Goal: Information Seeking & Learning: Learn about a topic

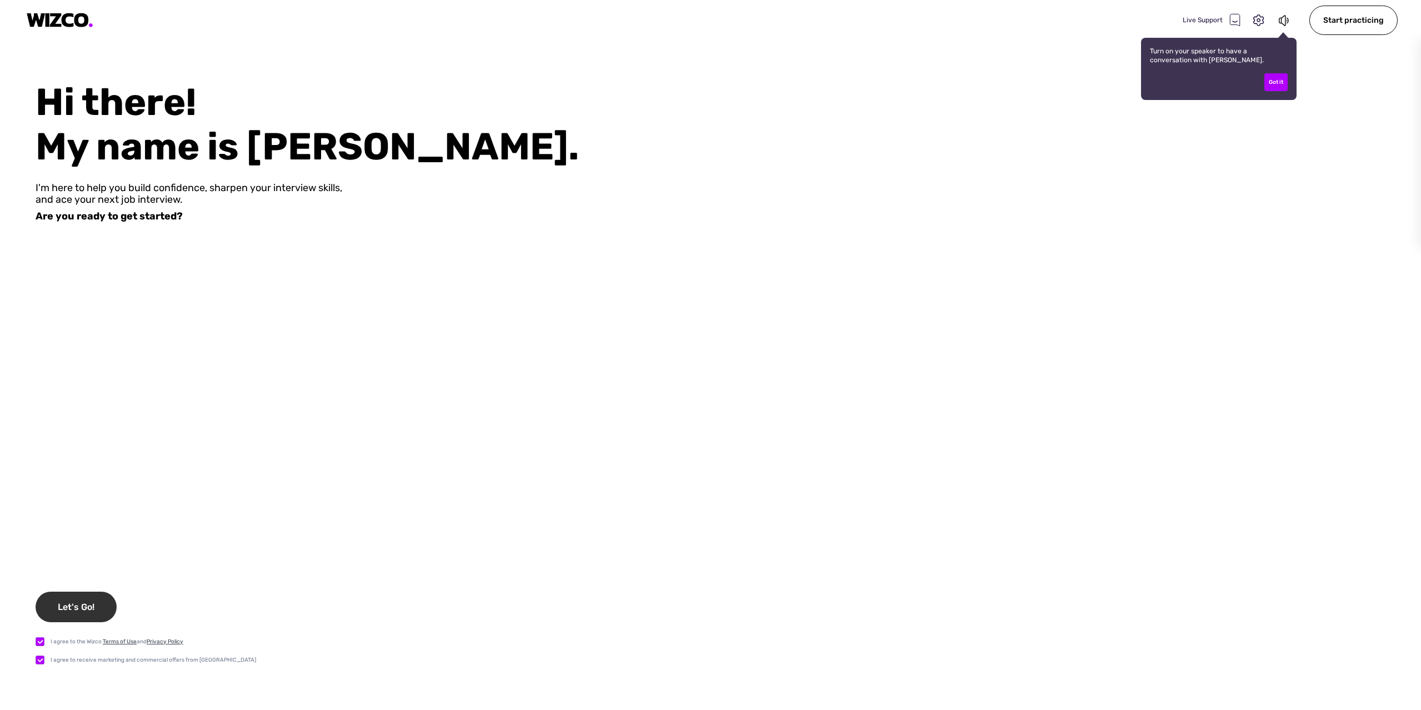
click at [98, 606] on div "Let's Go!" at bounding box center [76, 607] width 81 height 31
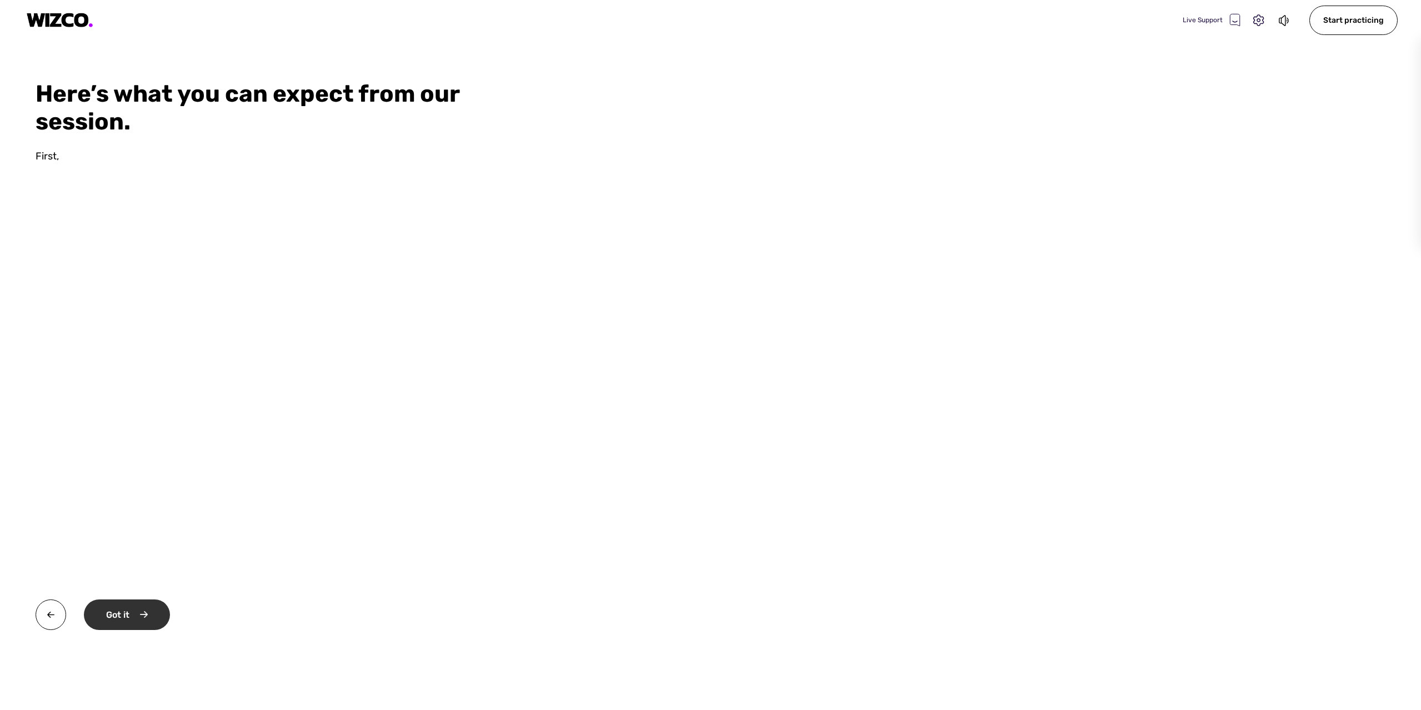
click at [133, 615] on div "Got it" at bounding box center [127, 614] width 86 height 31
click at [132, 615] on div "Okay" at bounding box center [126, 614] width 84 height 31
click at [132, 615] on div "Start practicing" at bounding box center [140, 614] width 113 height 31
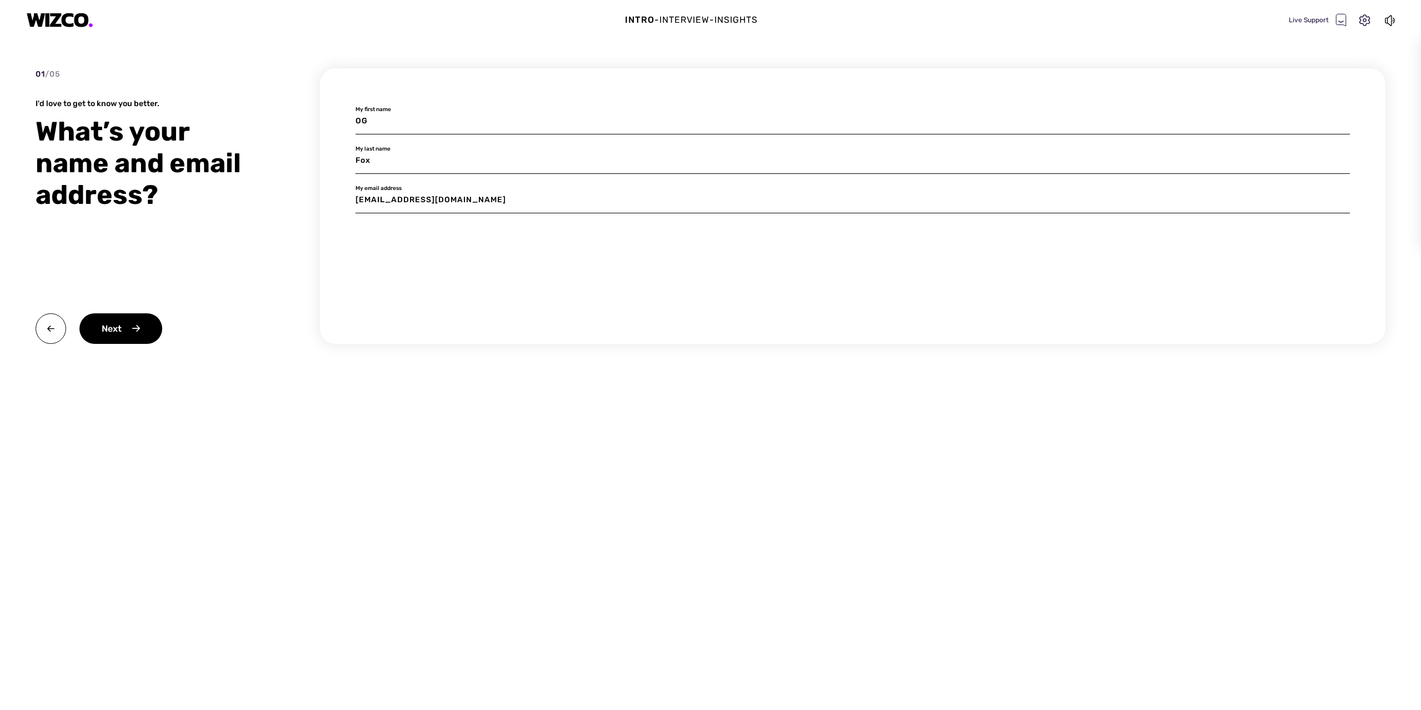
click at [404, 117] on input "OG" at bounding box center [853, 121] width 995 height 26
type input "Laith"
type input "[PERSON_NAME]"
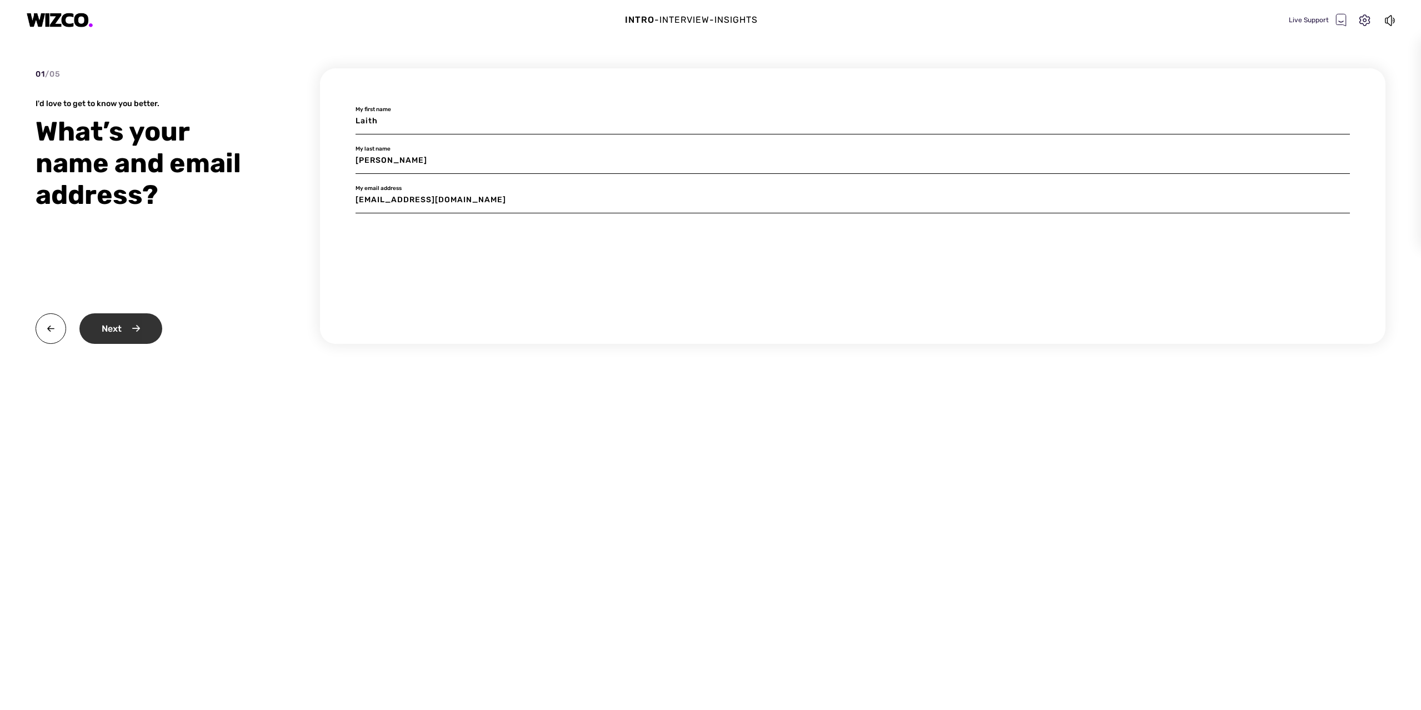
click at [125, 324] on div "Next" at bounding box center [120, 328] width 83 height 31
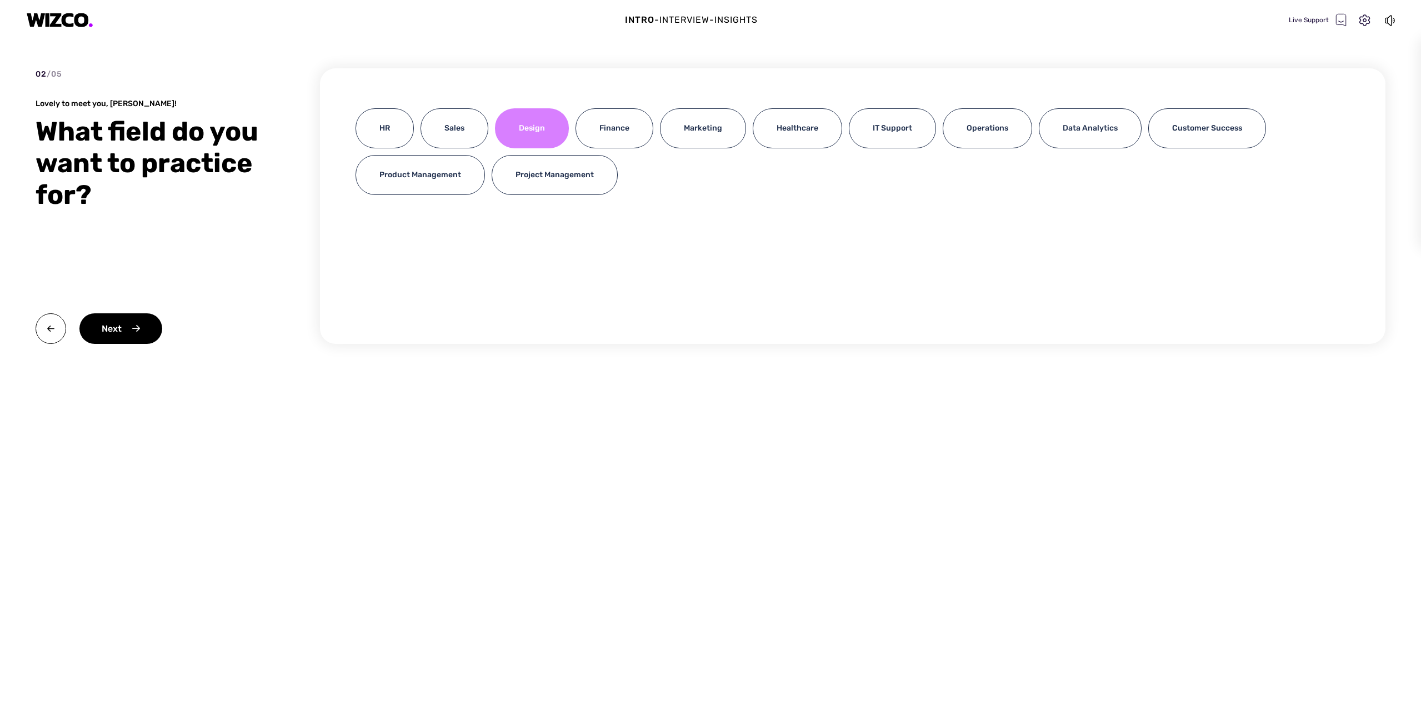
click at [539, 131] on div "Design" at bounding box center [532, 128] width 74 height 40
click at [115, 328] on div "Next" at bounding box center [120, 328] width 83 height 31
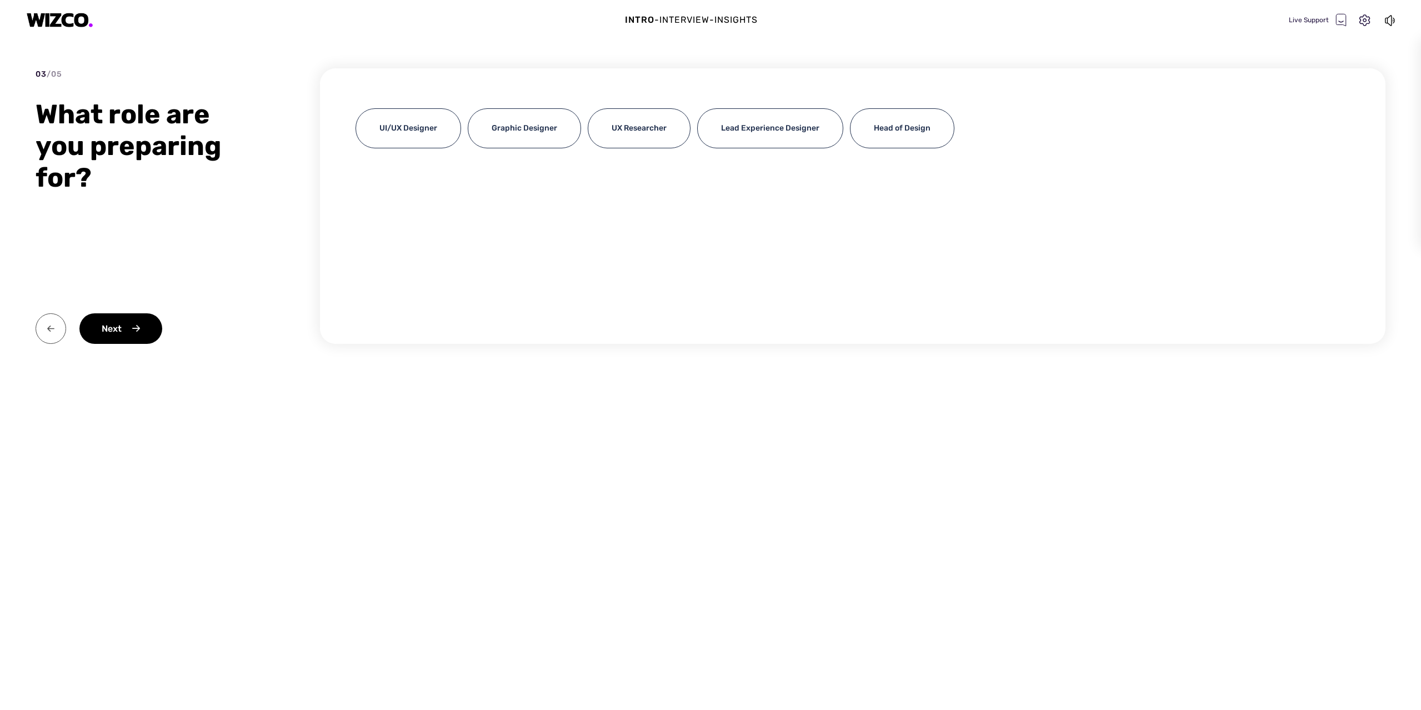
click at [50, 321] on img at bounding box center [51, 328] width 31 height 31
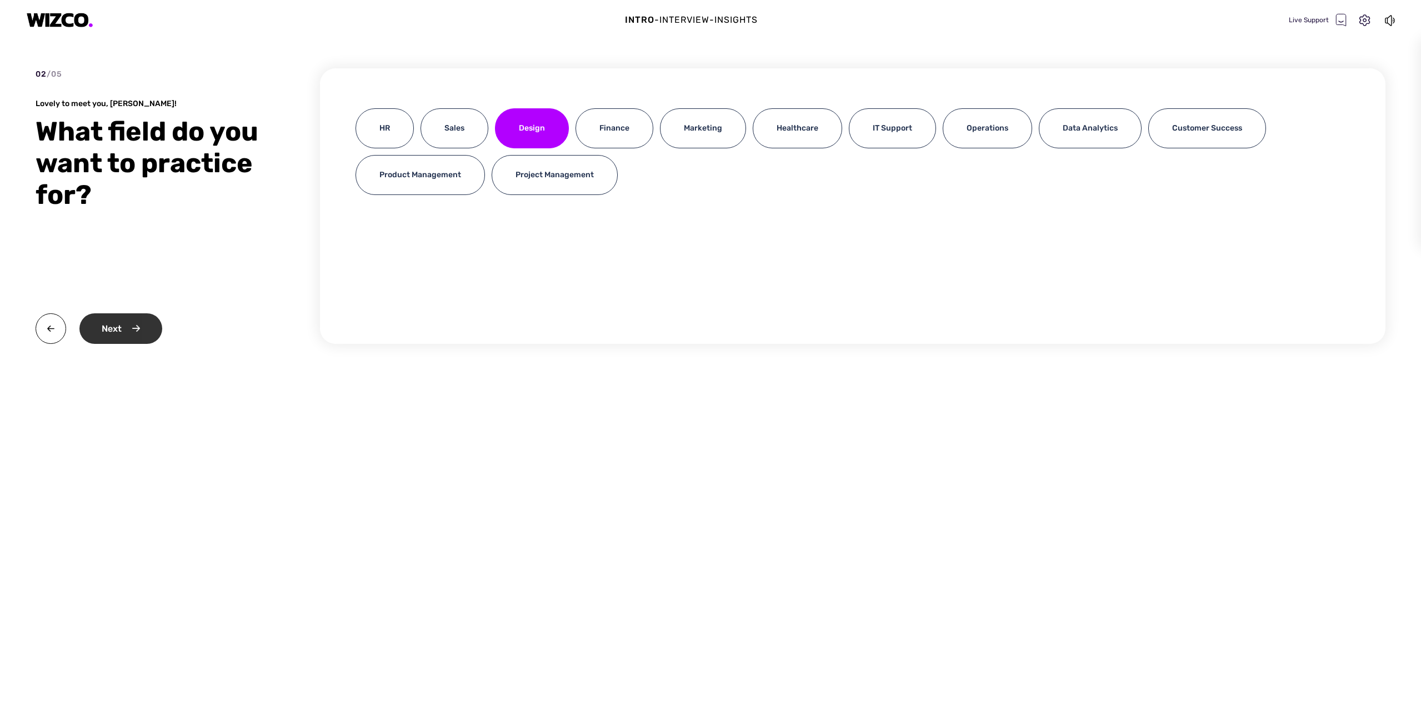
click at [115, 322] on div "Next" at bounding box center [120, 328] width 83 height 31
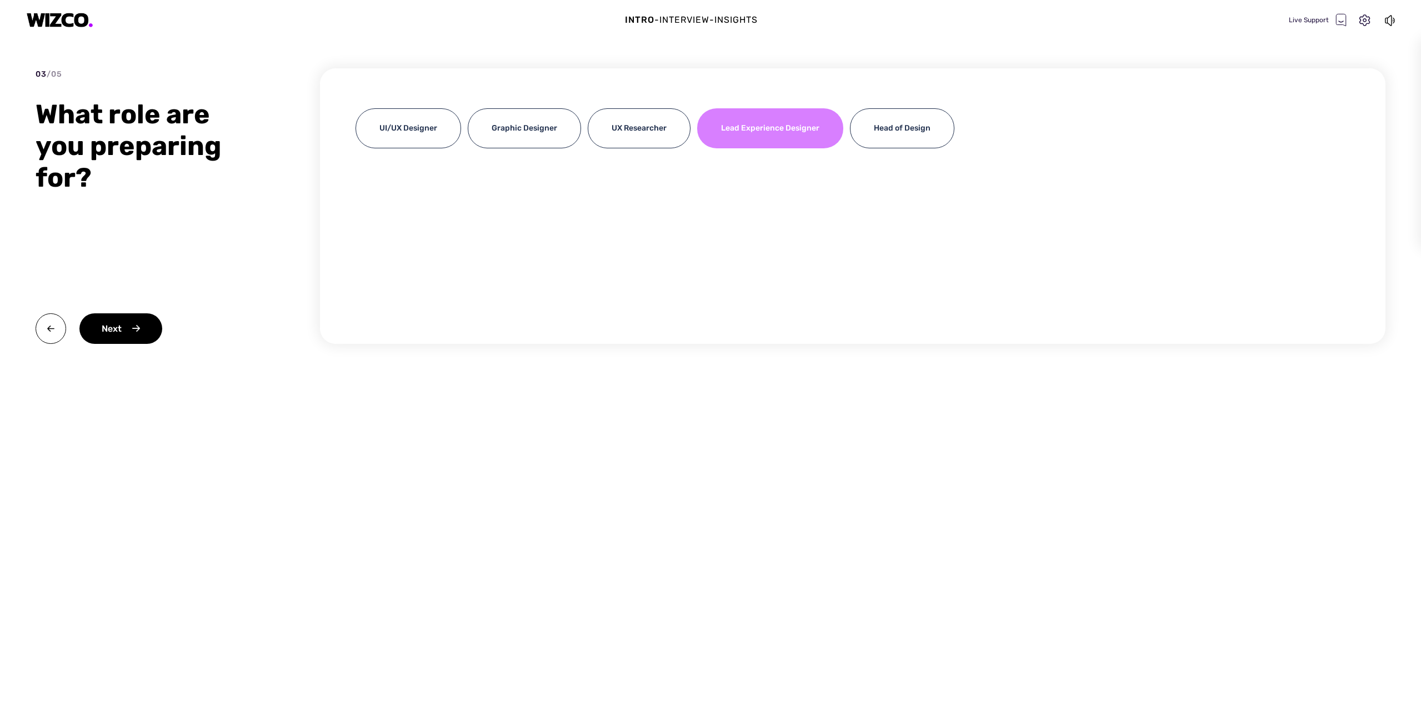
click at [787, 144] on div "Lead Experience Designer" at bounding box center [770, 128] width 146 height 40
click at [108, 331] on div "Next" at bounding box center [120, 328] width 83 height 31
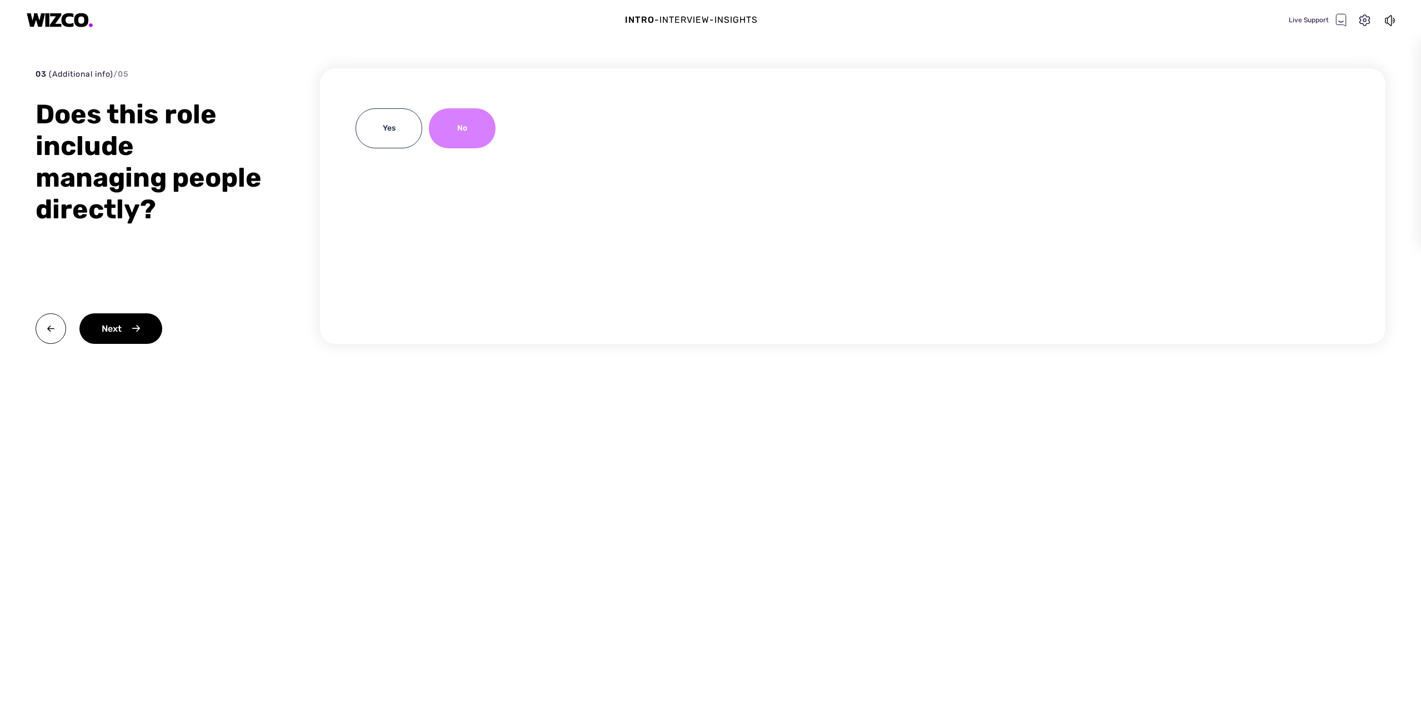
click at [472, 129] on div "No" at bounding box center [462, 128] width 67 height 40
click at [107, 343] on div "Next" at bounding box center [120, 328] width 83 height 31
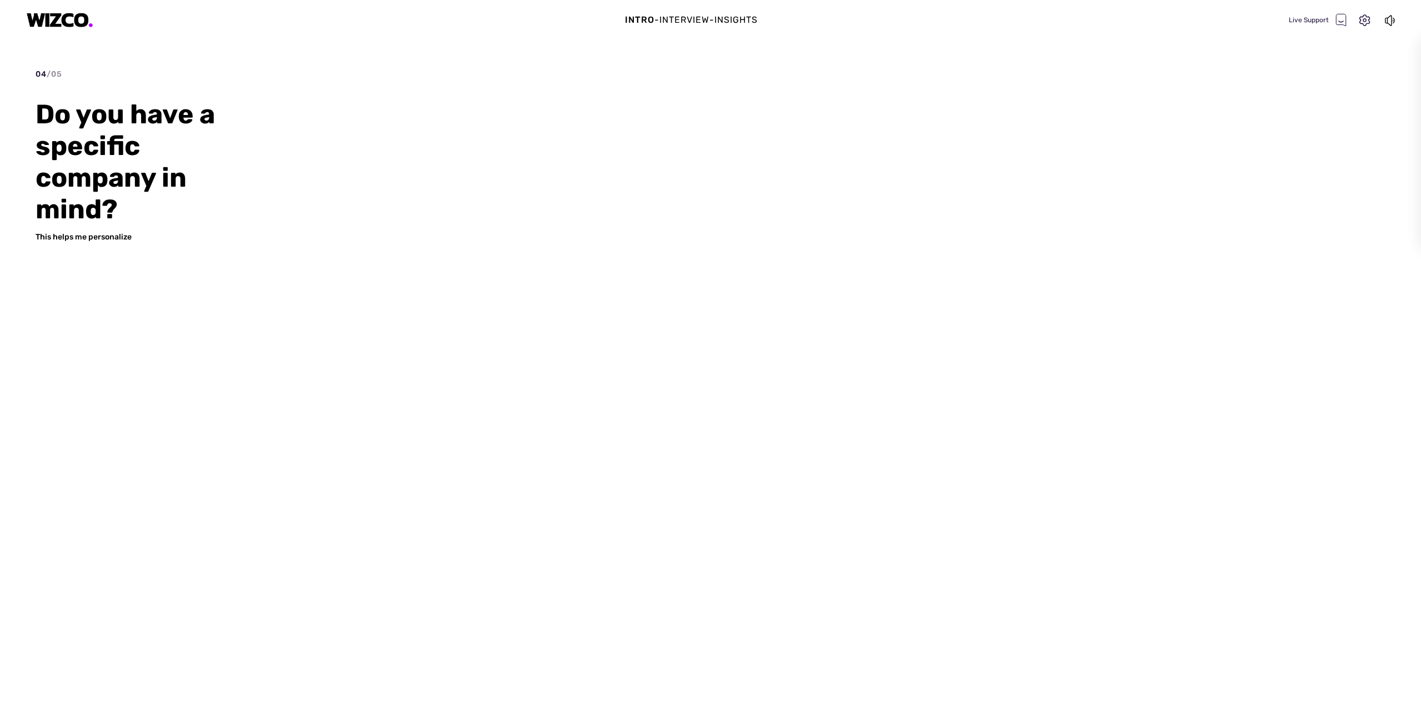
click at [128, 237] on div "This helps me personalize" at bounding box center [152, 237] width 233 height 11
click at [404, 128] on div "Yes" at bounding box center [389, 128] width 67 height 40
click at [117, 331] on div "Next" at bounding box center [120, 328] width 83 height 31
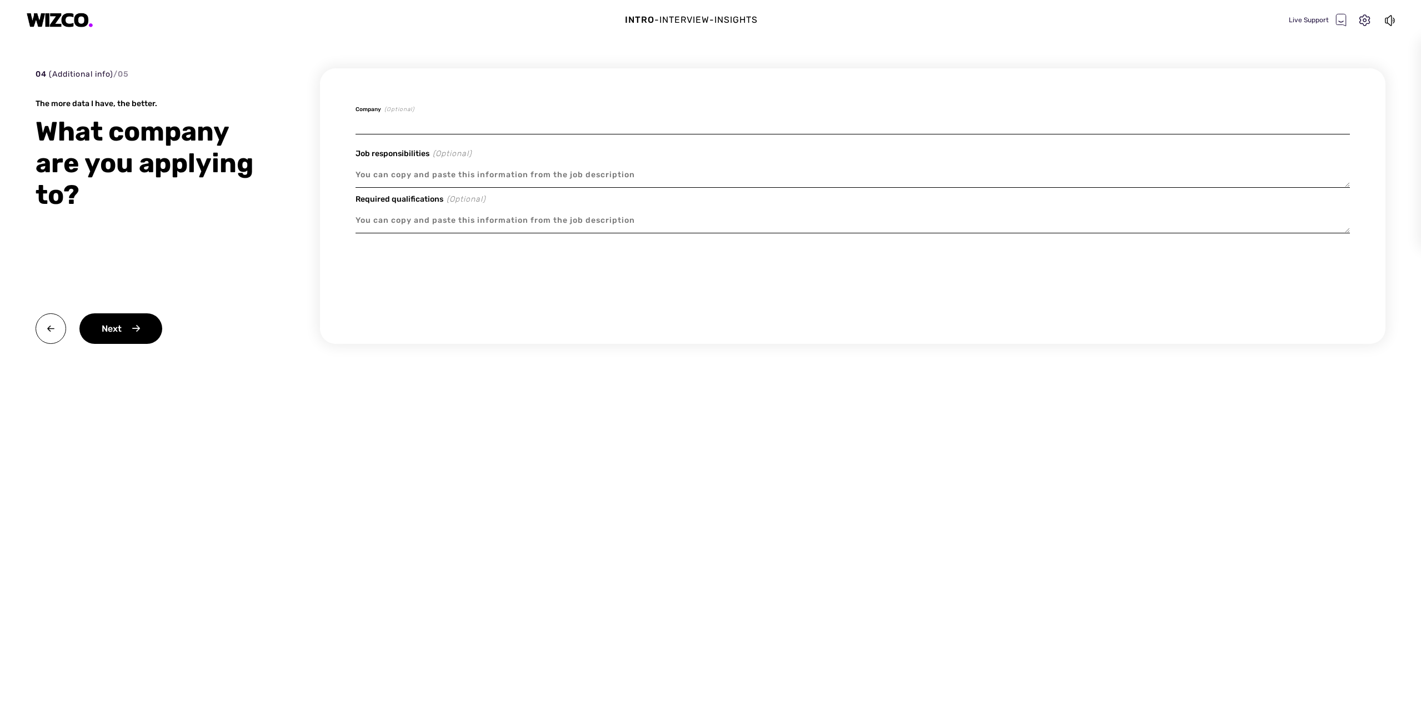
click at [410, 127] on input at bounding box center [853, 121] width 995 height 26
type textarea "x"
type input "T"
type textarea "x"
type input "Te"
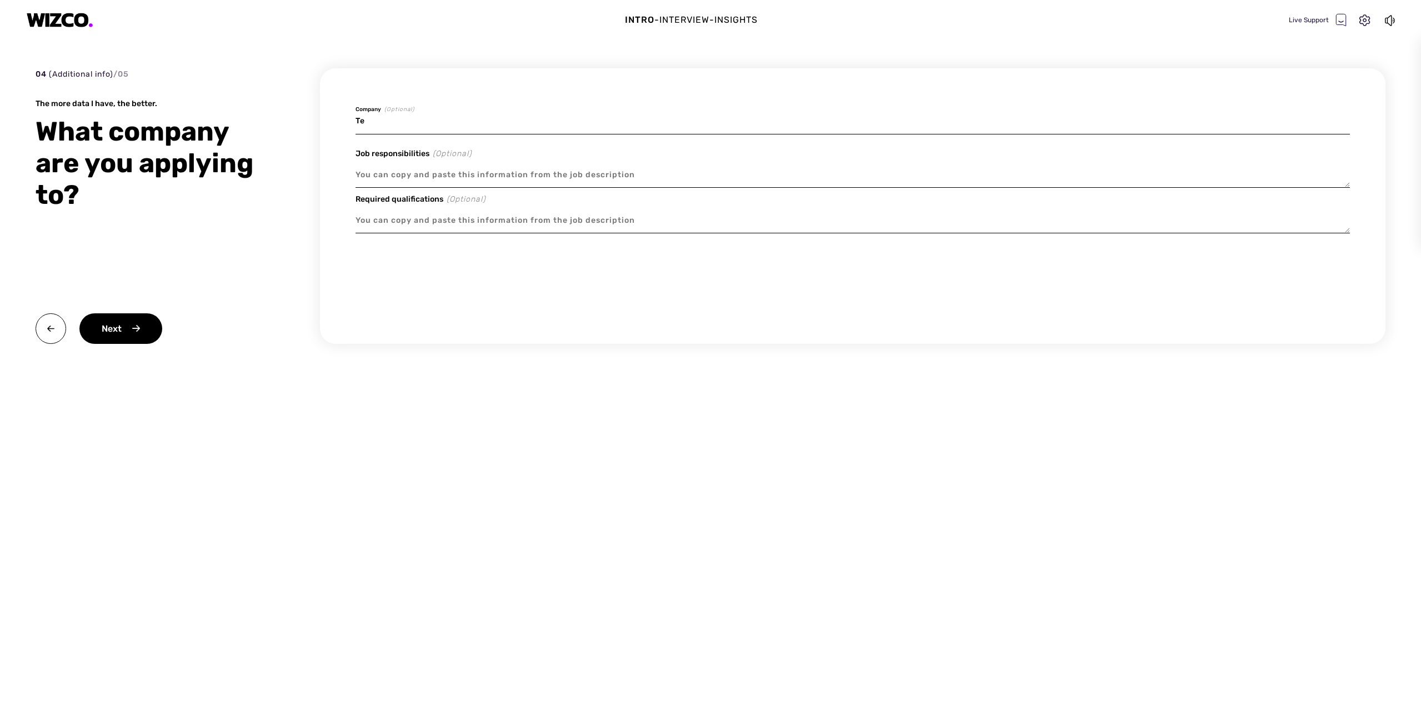
type textarea "x"
type input "Tes"
type textarea "x"
type input "Tesl"
type textarea "x"
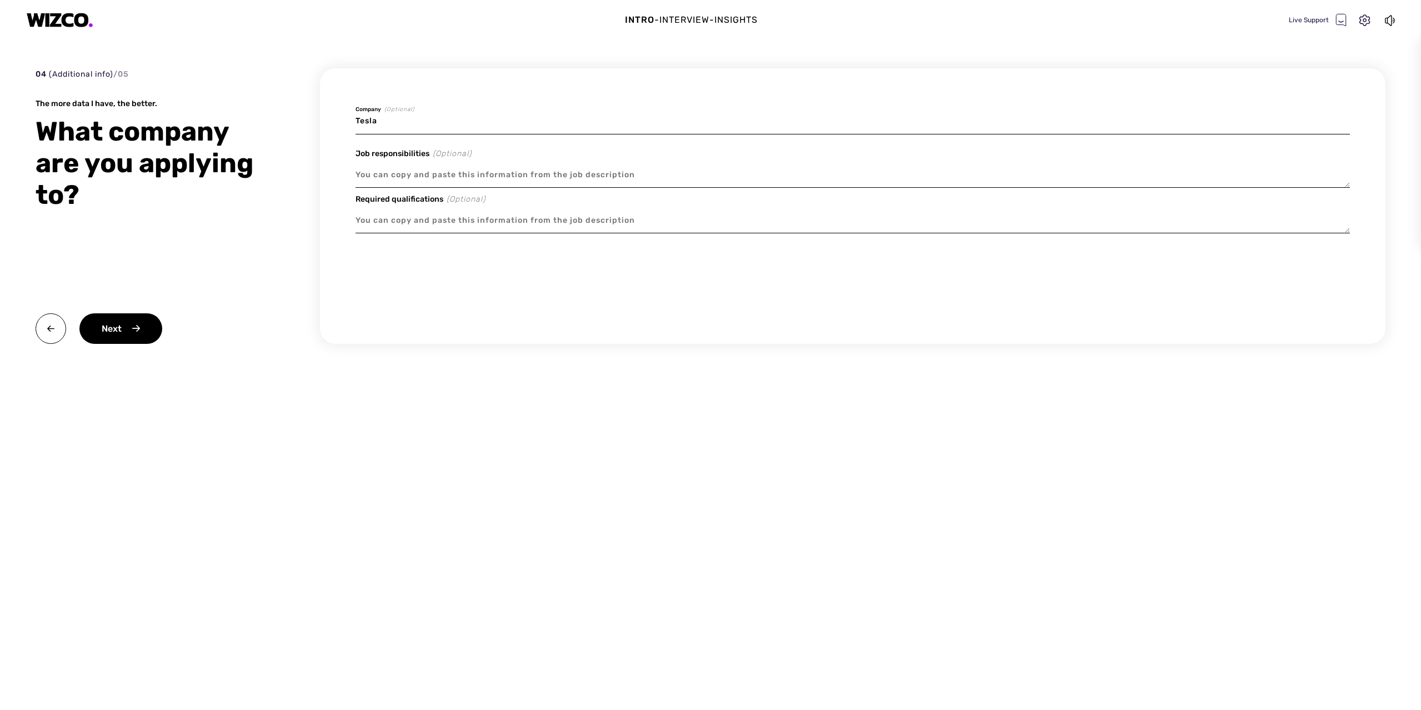
type input "Tesla"
click at [437, 171] on textarea at bounding box center [853, 175] width 995 height 26
click at [467, 227] on textarea at bounding box center [853, 221] width 995 height 26
click at [432, 131] on input "Tesla" at bounding box center [853, 121] width 995 height 26
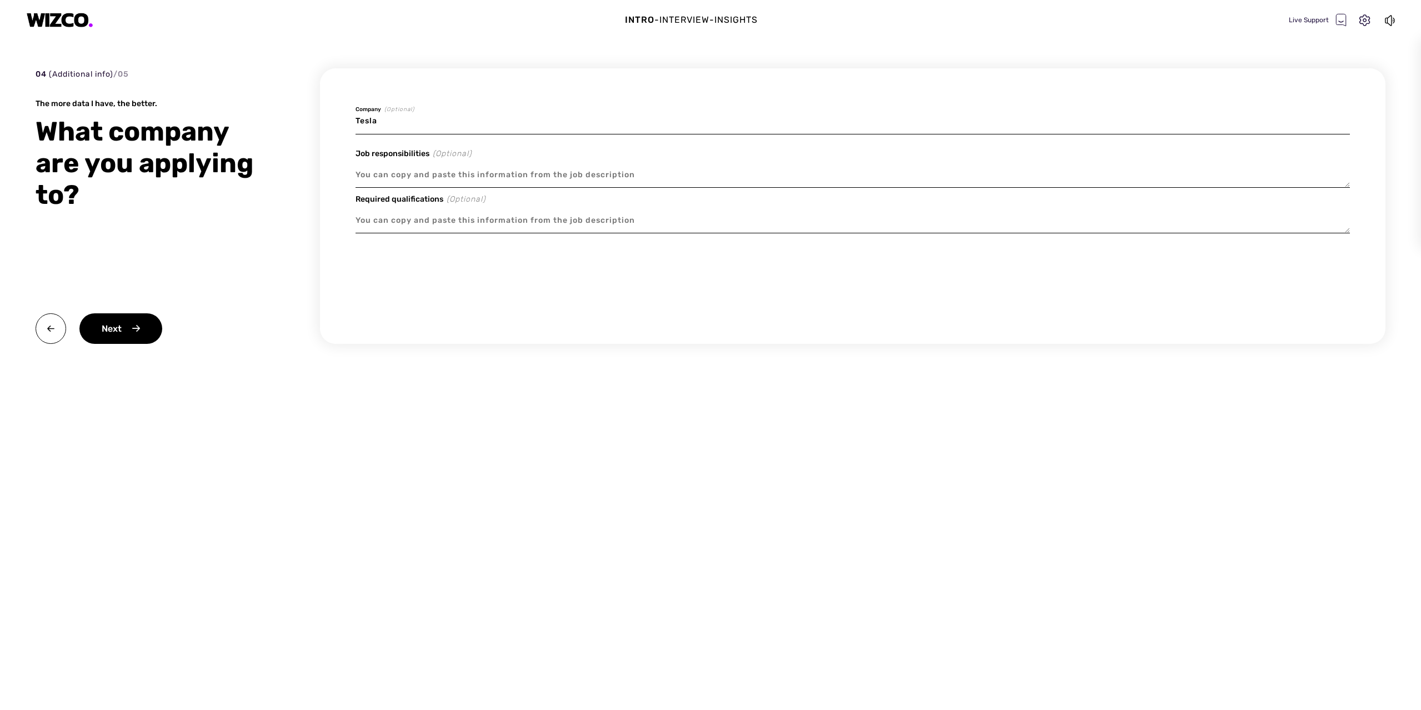
drag, startPoint x: 427, startPoint y: 163, endPoint x: 429, endPoint y: 169, distance: 6.3
click at [428, 163] on textarea at bounding box center [853, 175] width 995 height 26
paste textarea "Design and develop cutting-edge manufacturing equipment and processes that enab…"
type textarea "x"
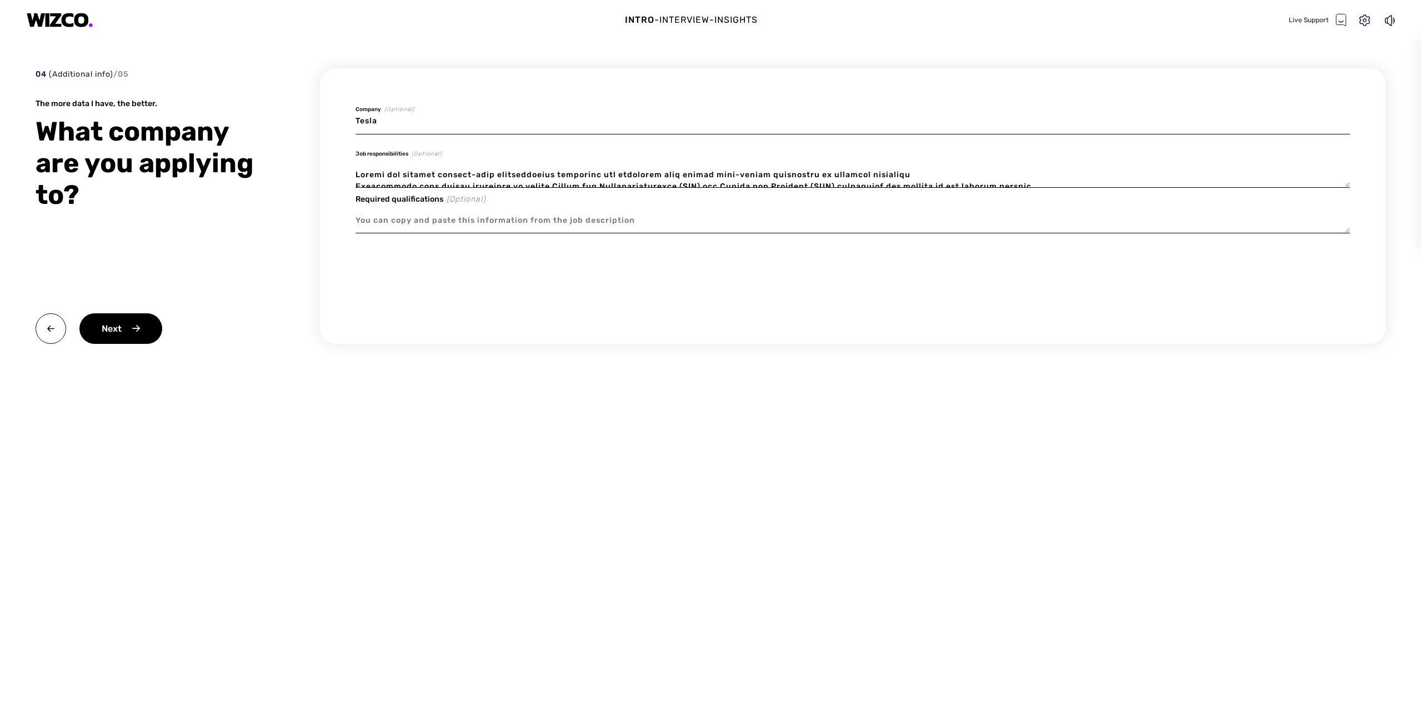
scroll to position [22, 0]
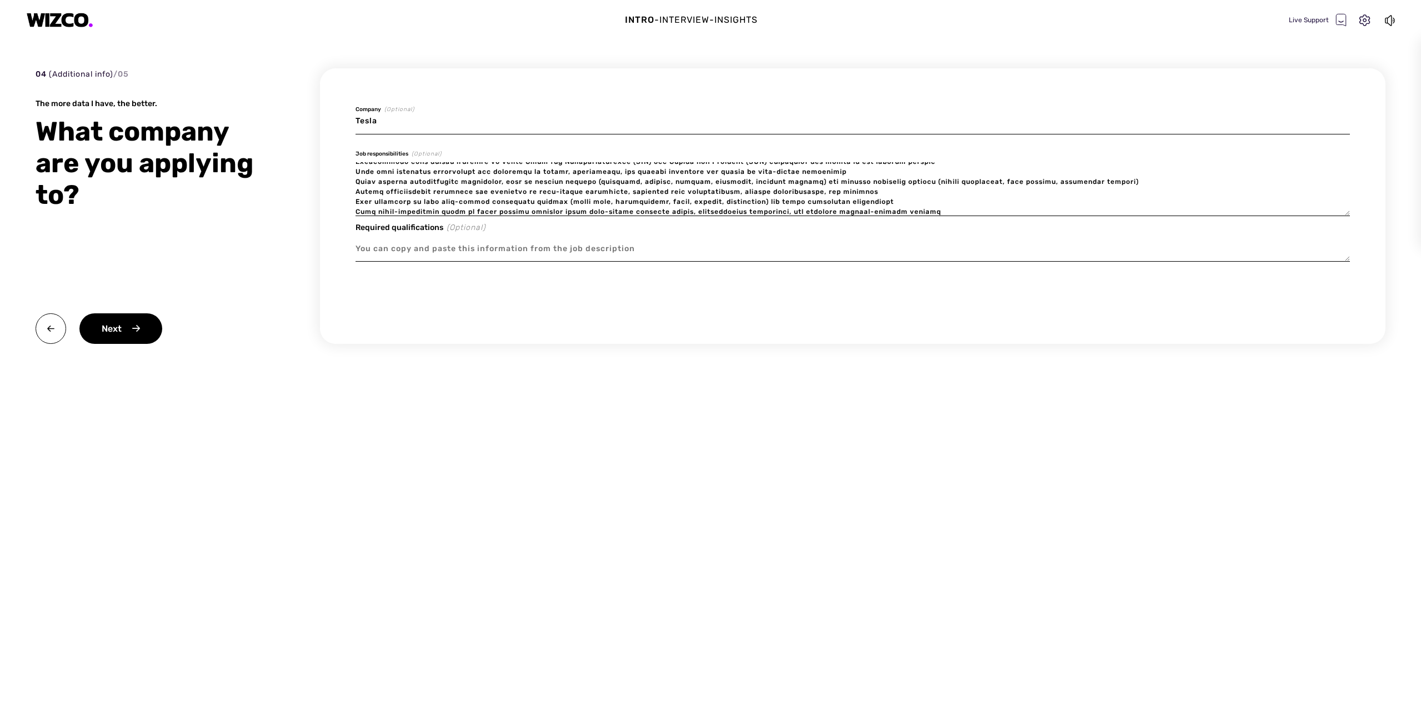
type textarea "Design and develop cutting-edge manufacturing equipment and processes that enab…"
click at [395, 246] on textarea at bounding box center [853, 249] width 995 height 26
paste textarea "3+ years of experience as a Manufacturing Engineer, with a track record of deve…"
type textarea "x"
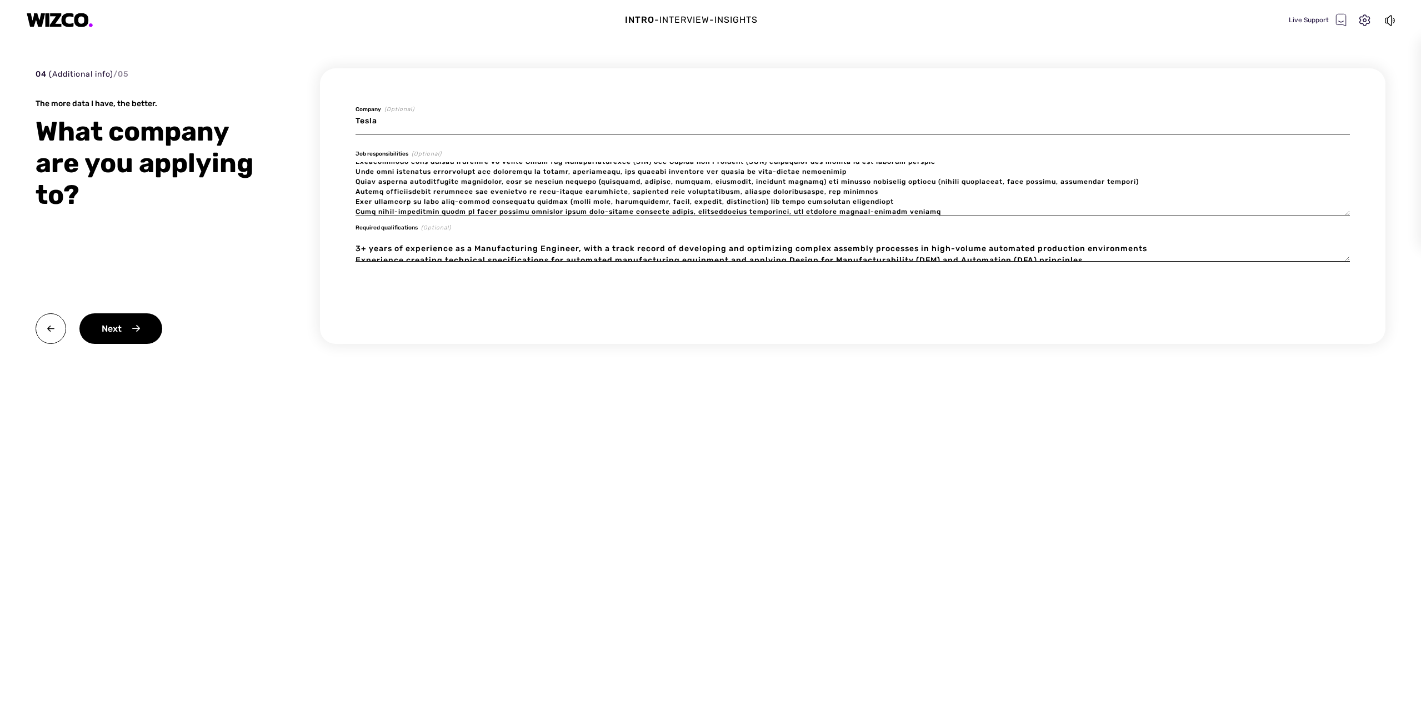
scroll to position [2, 0]
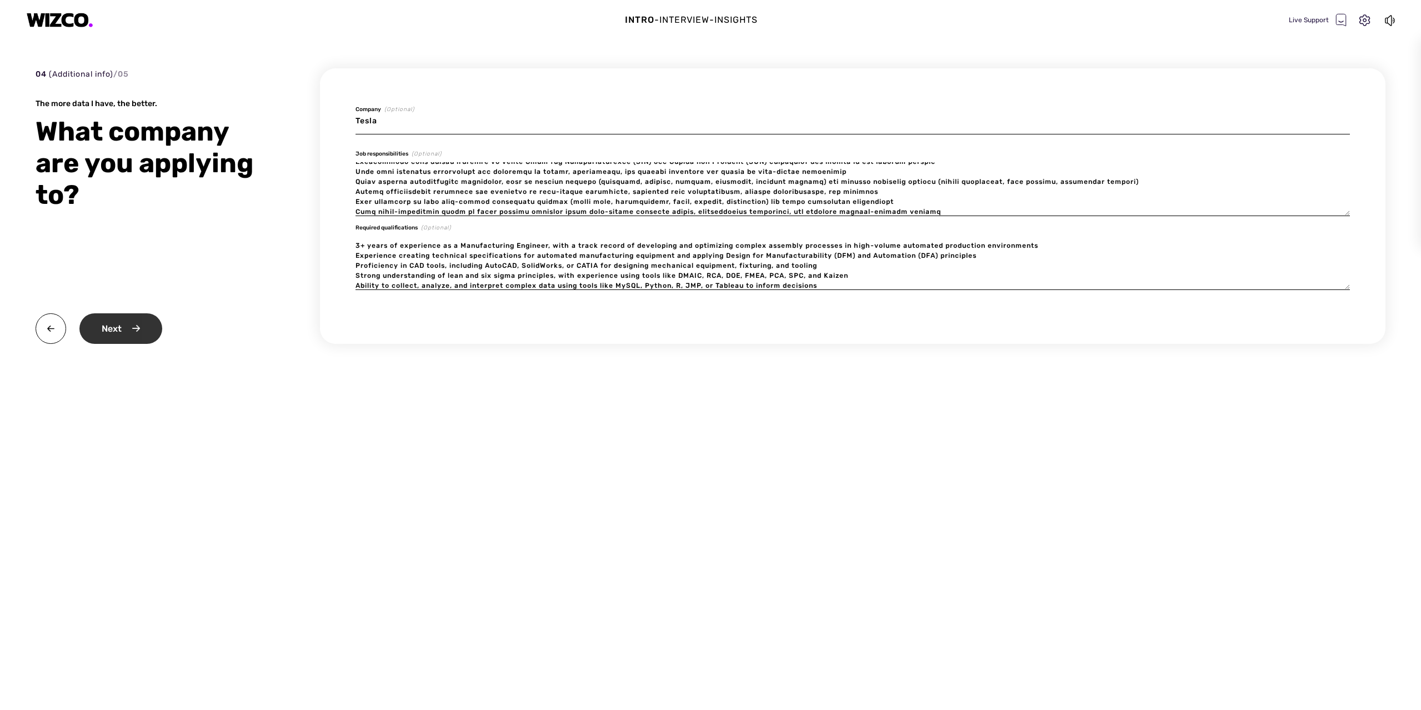
type textarea "3+ years of experience as a Manufacturing Engineer, with a track record of deve…"
click at [119, 334] on div "Next" at bounding box center [120, 328] width 83 height 31
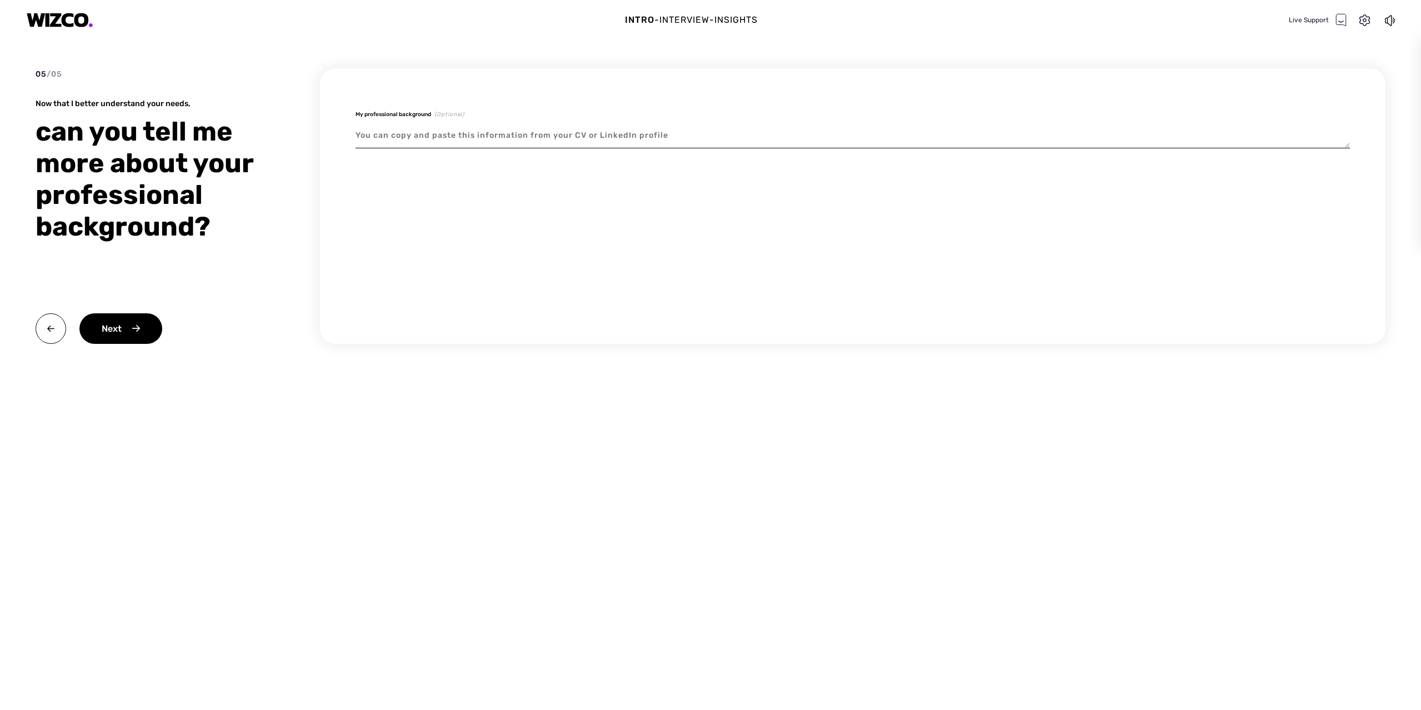
click at [491, 130] on textarea at bounding box center [853, 136] width 995 height 26
click at [629, 144] on textarea at bounding box center [853, 136] width 995 height 26
paste textarea "Mechanical Engineer with 7+ years of experience in systems engineering, electro…"
type textarea "x"
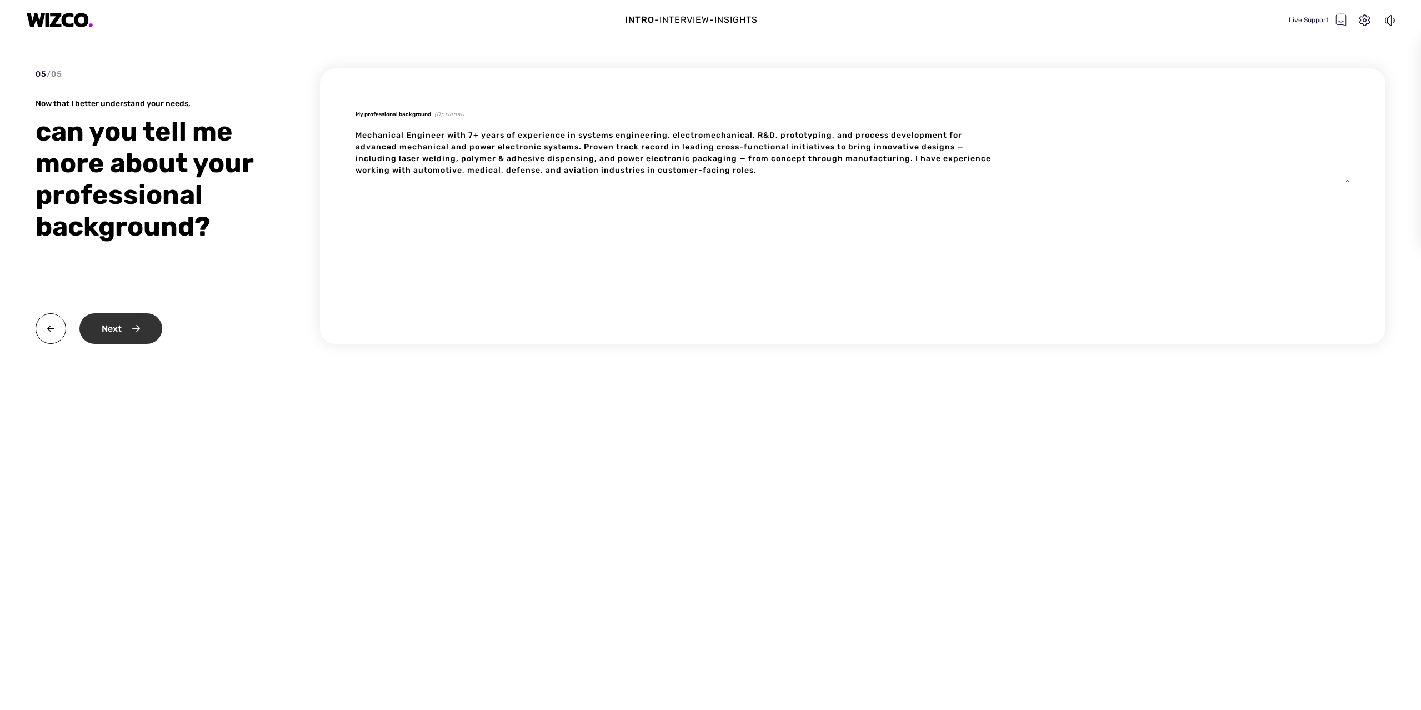
type textarea "Mechanical Engineer with 7+ years of experience in systems engineering, electro…"
type textarea "x"
click at [121, 336] on div "Next" at bounding box center [120, 328] width 83 height 31
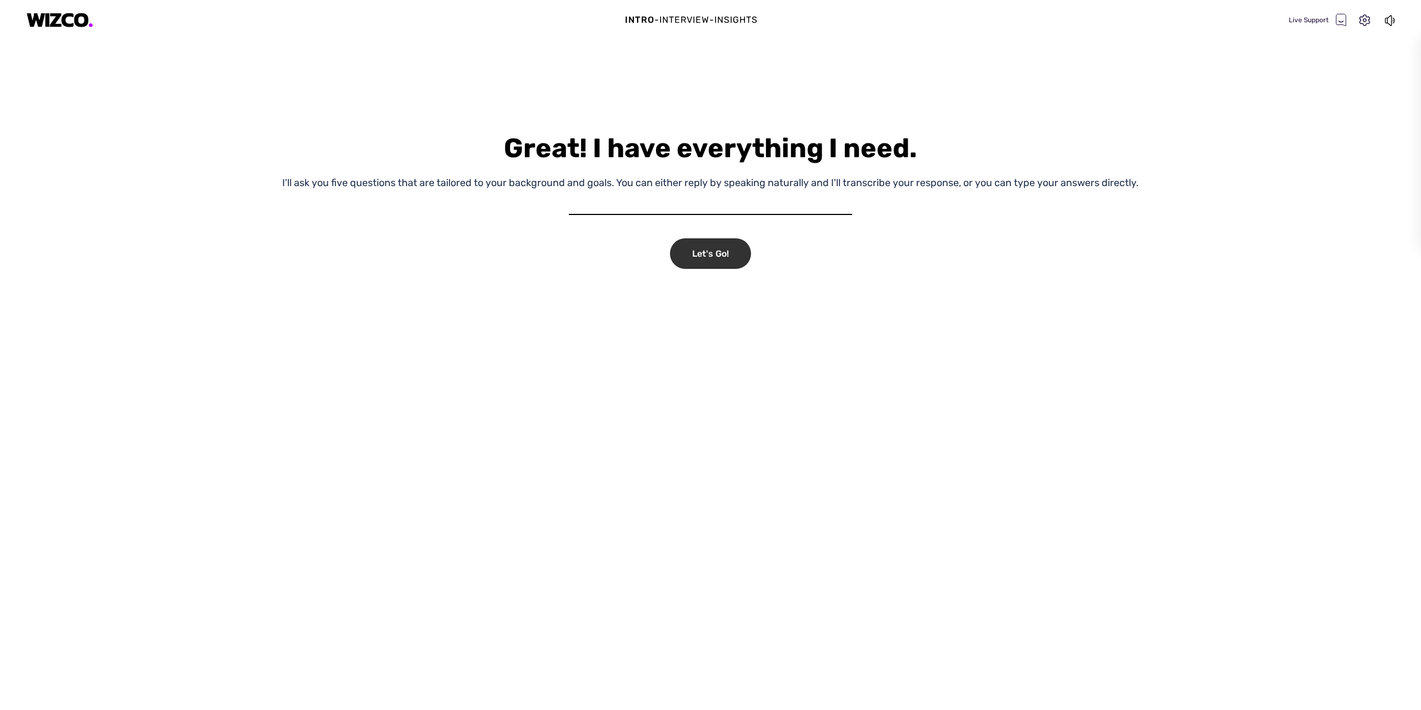
click at [711, 249] on div "Let's Go!" at bounding box center [710, 253] width 81 height 31
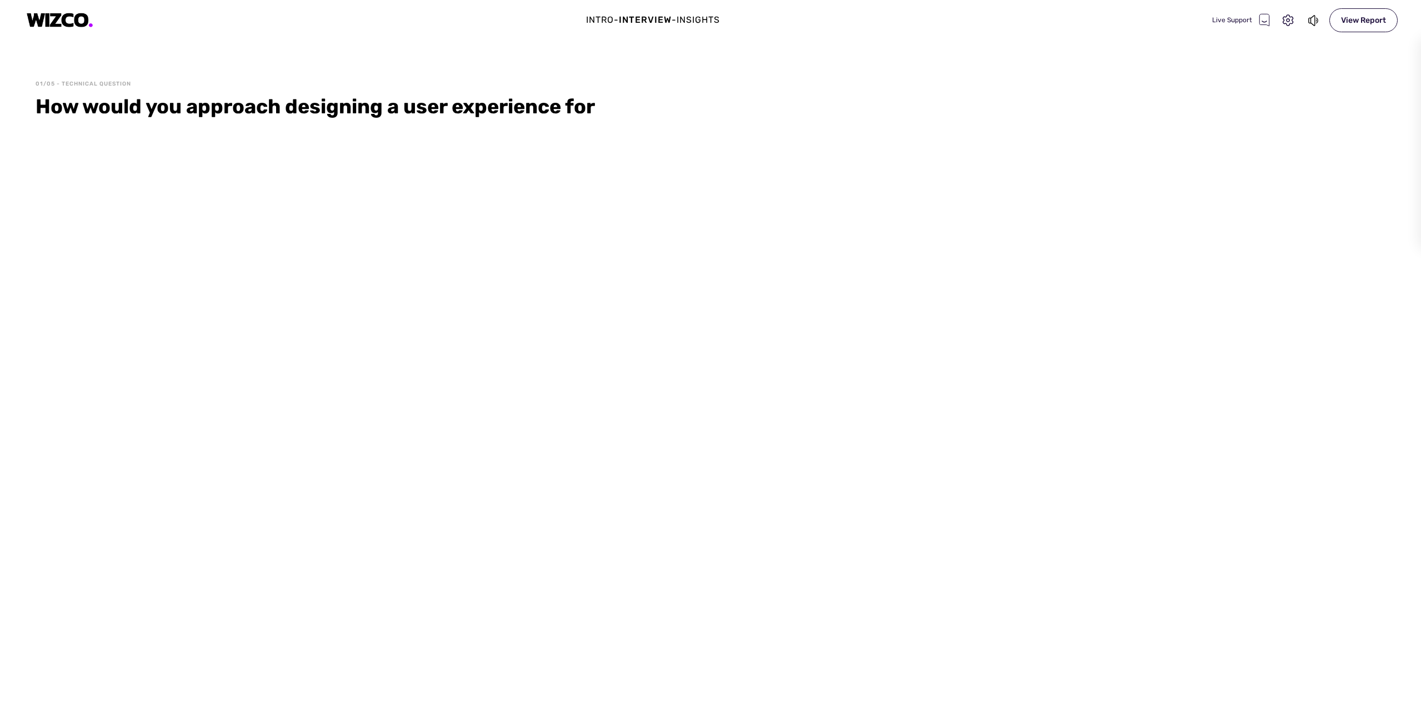
click at [616, 256] on div "01/05 - Technical Question How would you approach designing a user experience f…" at bounding box center [710, 395] width 1421 height 630
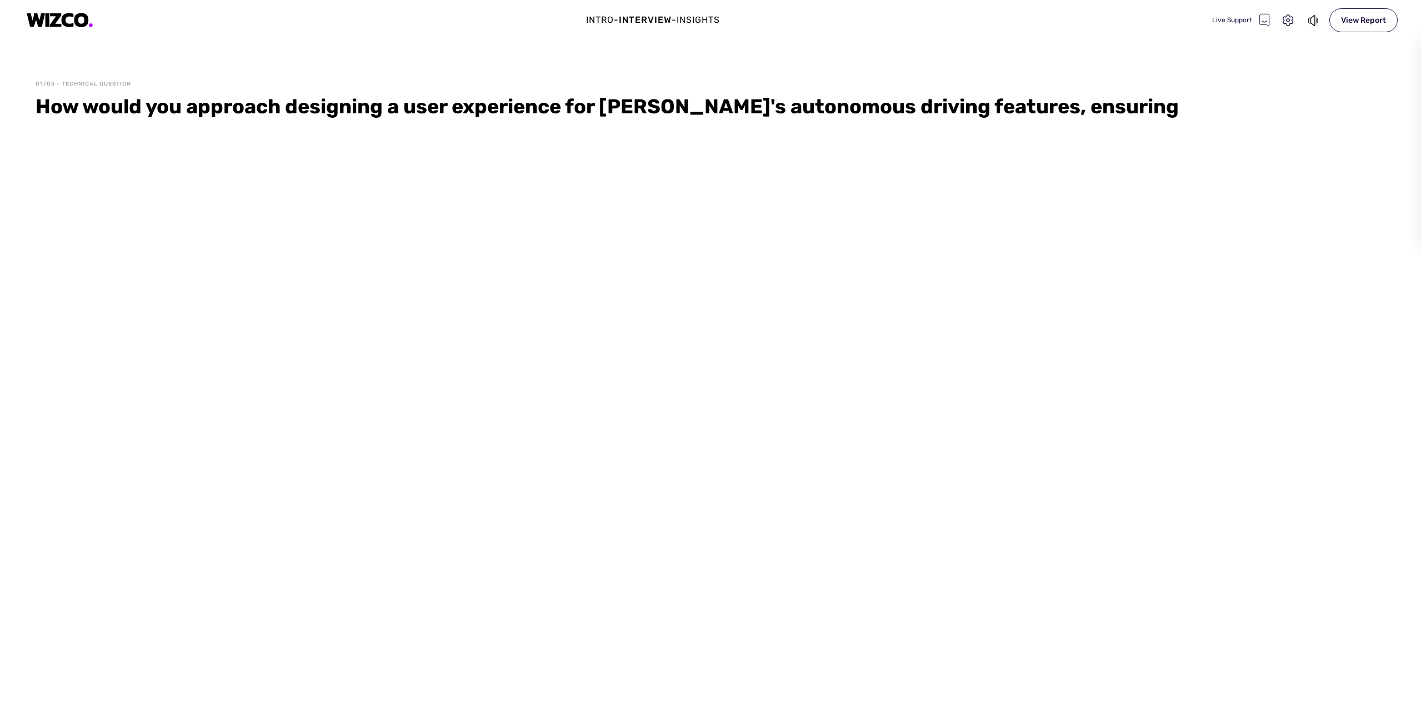
click at [542, 226] on div "01/05 - Technical Question How would you approach designing a user experience f…" at bounding box center [710, 395] width 1421 height 630
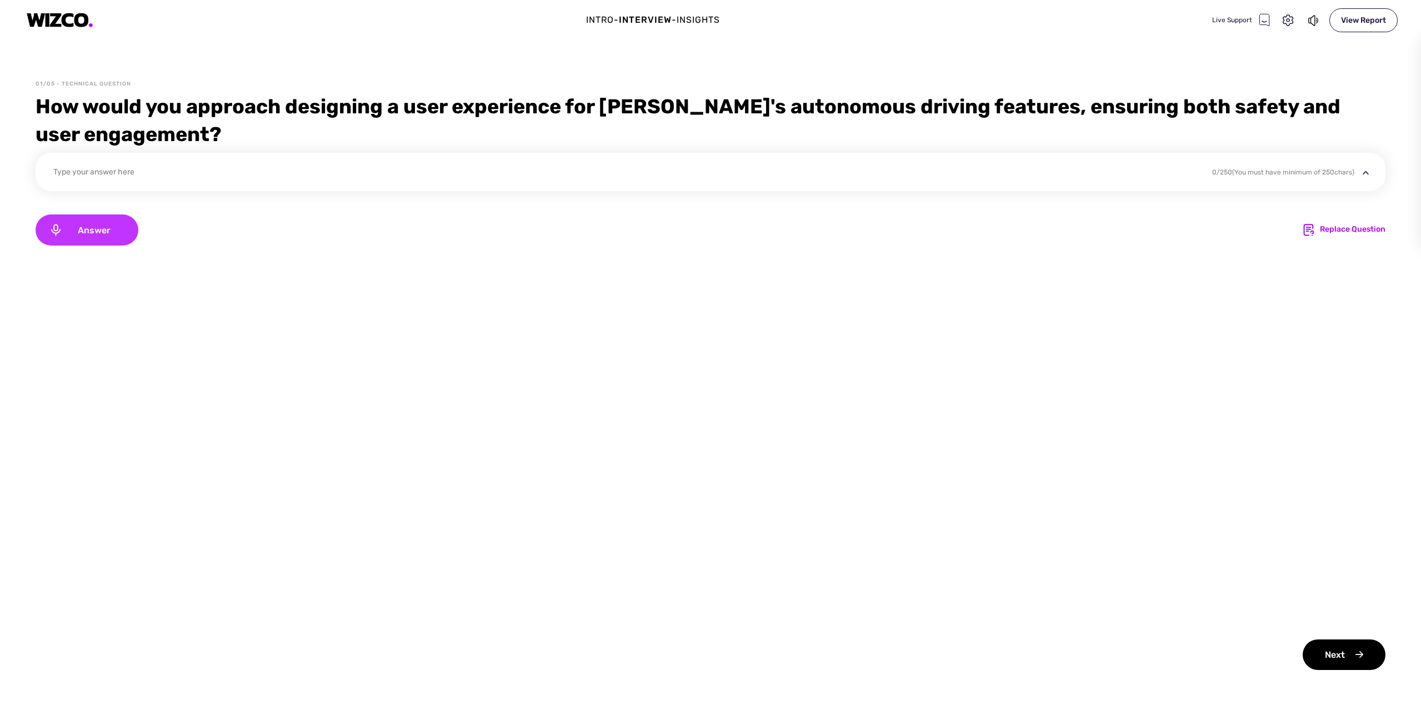
click at [92, 231] on span "Answer" at bounding box center [94, 230] width 62 height 11
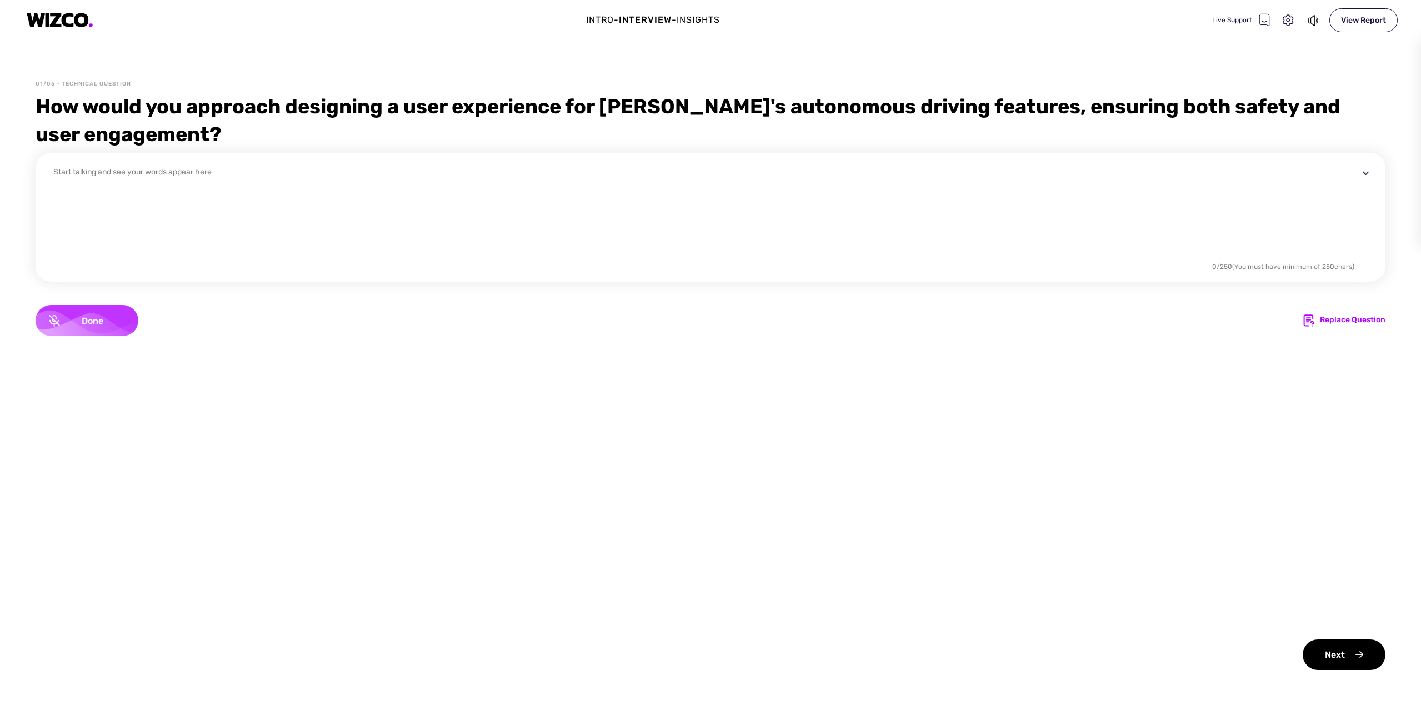
click at [91, 316] on span "Done" at bounding box center [92, 321] width 65 height 11
click at [1343, 656] on div "Next" at bounding box center [1344, 654] width 83 height 31
